Goal: Navigation & Orientation: Find specific page/section

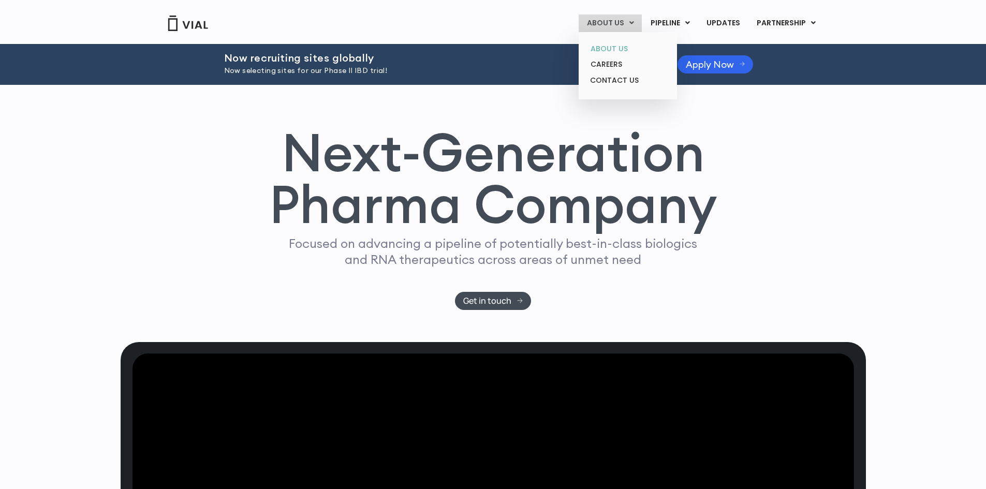
click at [617, 44] on link "ABOUT US" at bounding box center [627, 49] width 91 height 16
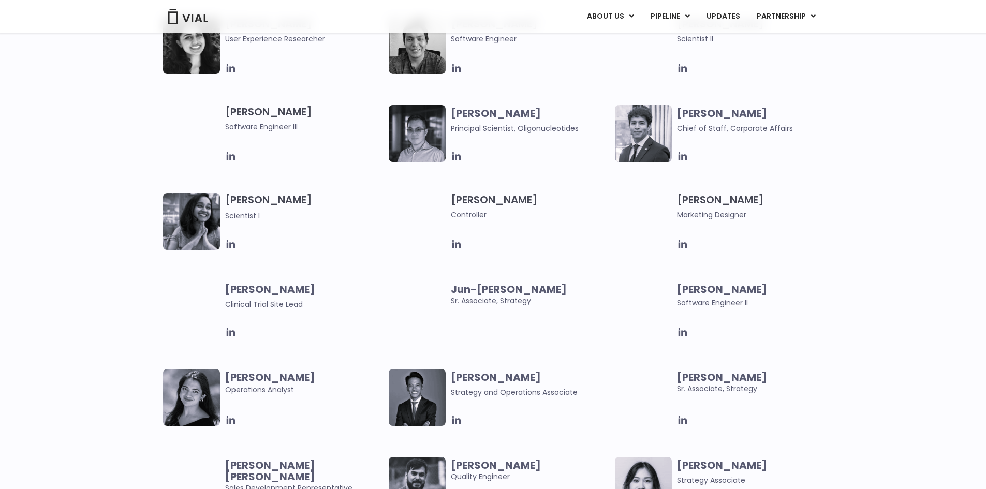
scroll to position [1717, 0]
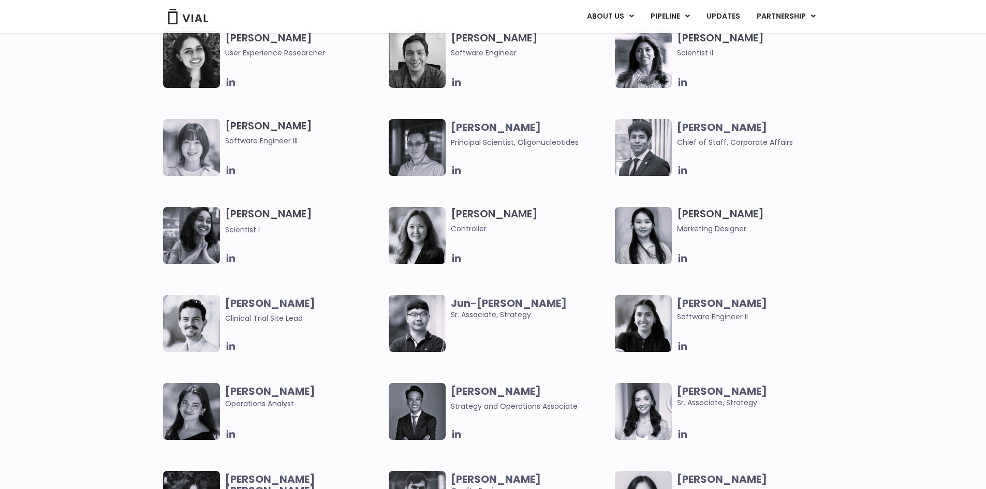
click at [71, 178] on div "Mehtab Bhinder User Experience Researcher Paolo Castro Software Engineer Ritu R…" at bounding box center [493, 295] width 986 height 528
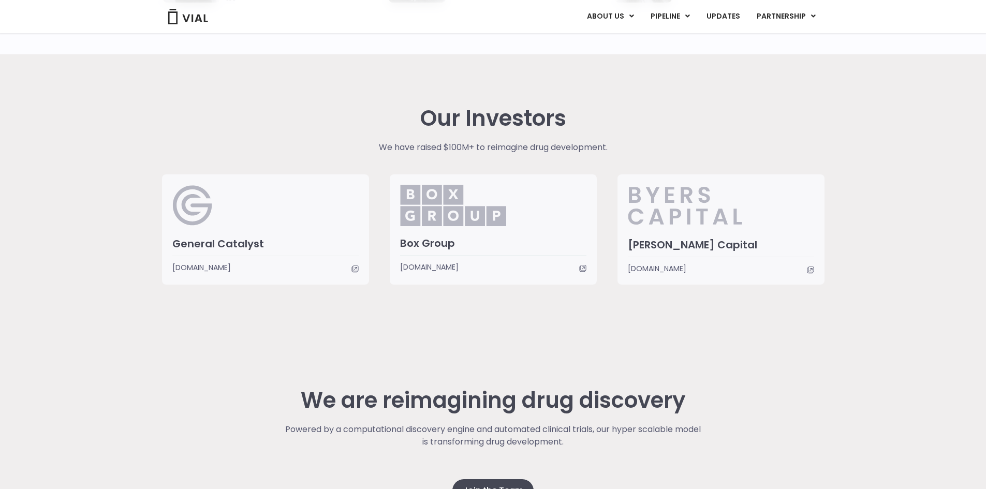
scroll to position [0, 0]
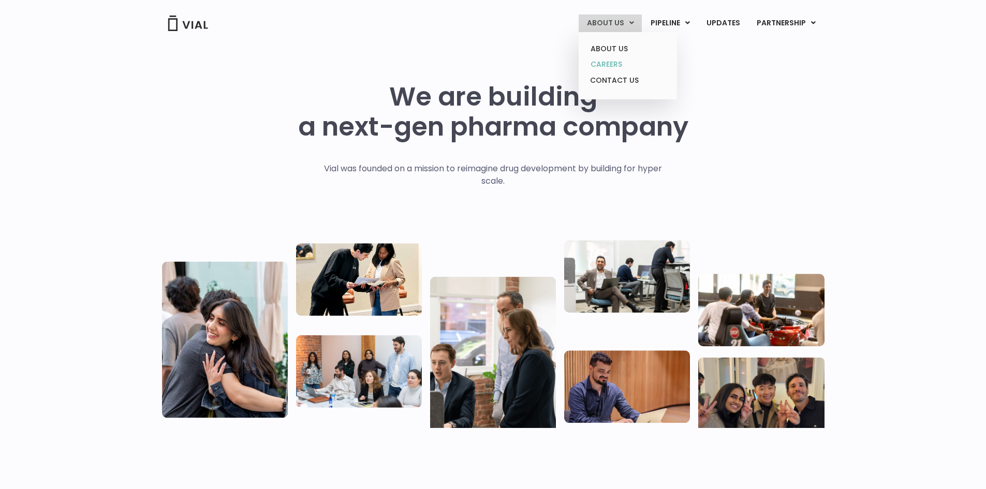
click at [617, 64] on link "CAREERS" at bounding box center [627, 64] width 91 height 16
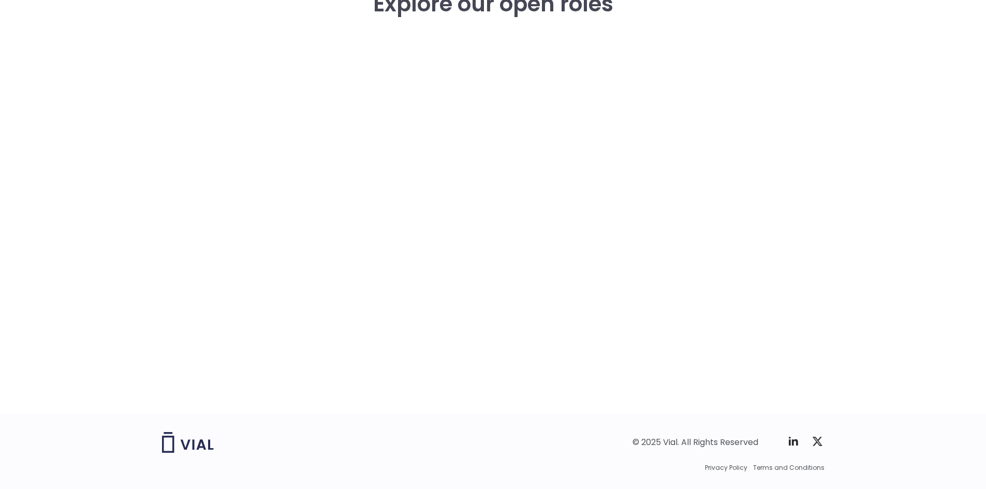
scroll to position [1540, 0]
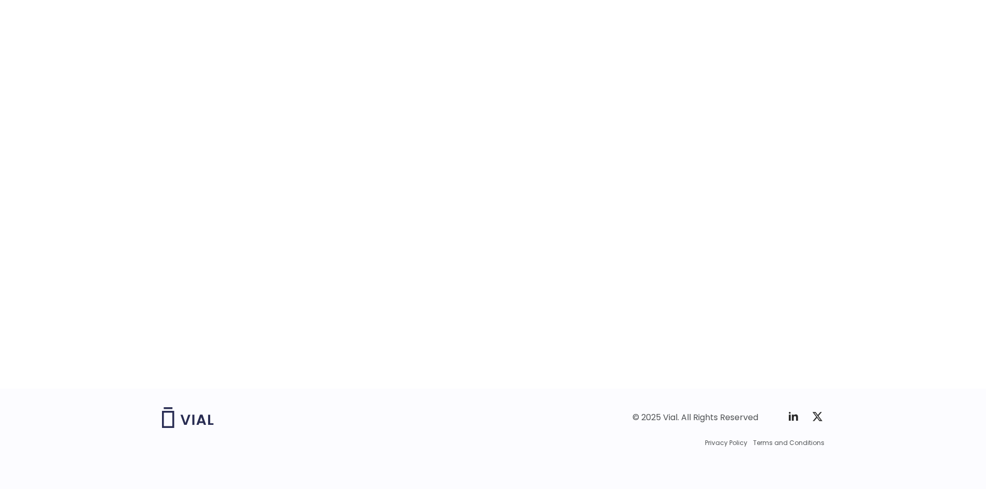
click at [183, 180] on div "career opportunities Explore our open roles" at bounding box center [493, 166] width 663 height 445
